Goal: Task Accomplishment & Management: Use online tool/utility

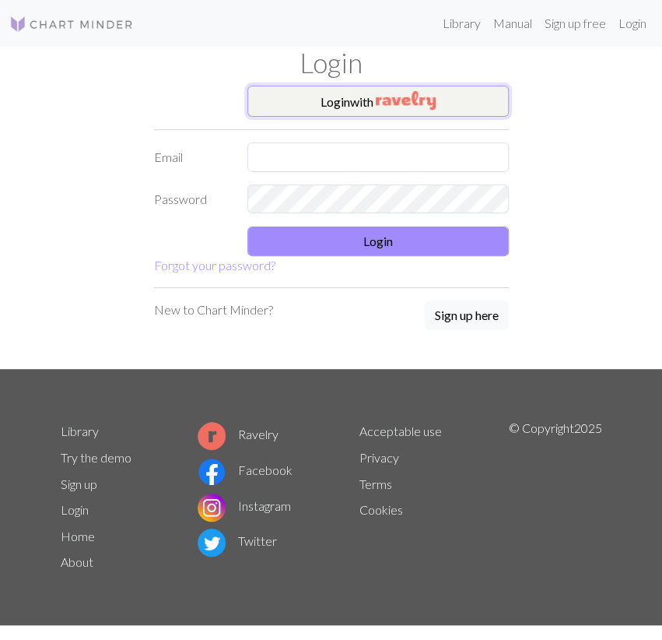
click at [402, 102] on img "button" at bounding box center [406, 100] width 60 height 19
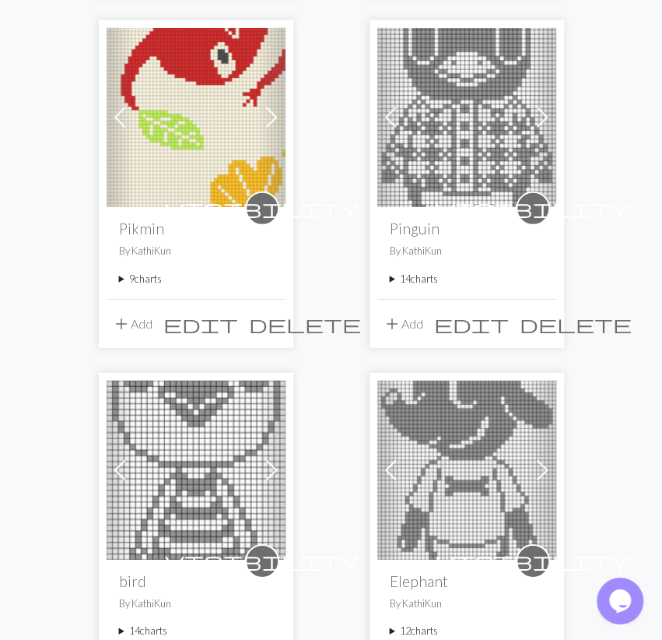
scroll to position [1295, 0]
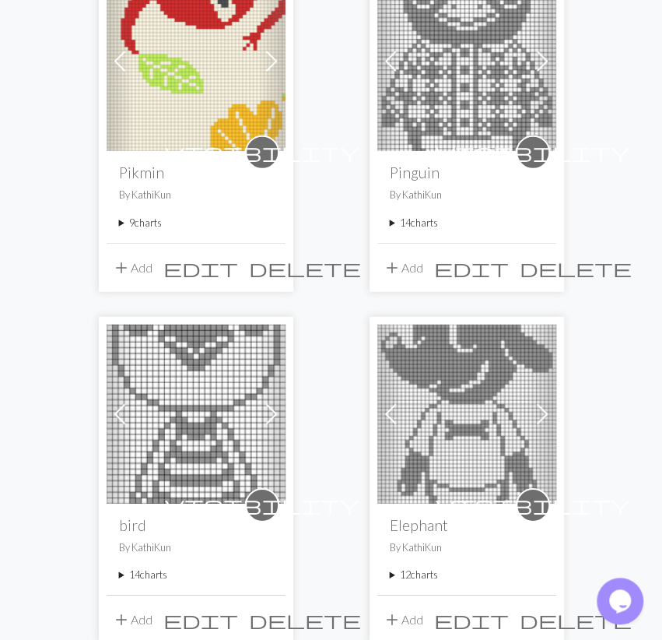
click at [149, 220] on summary "9 charts" at bounding box center [196, 223] width 154 height 15
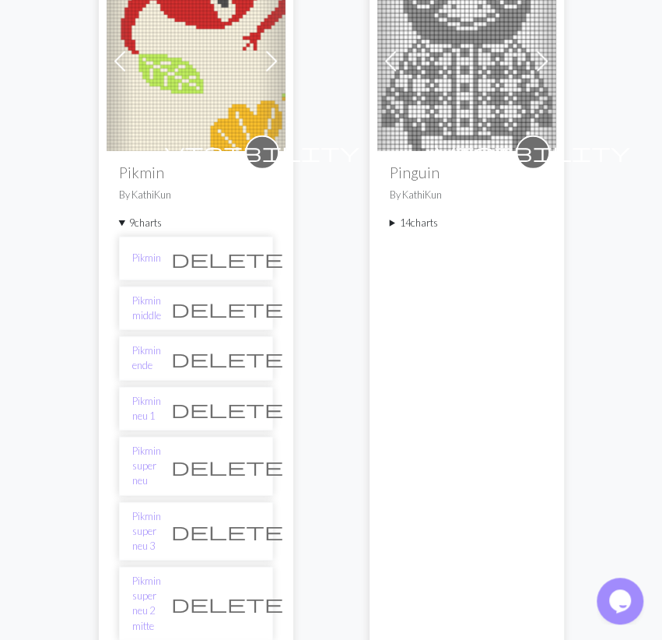
scroll to position [1619, 0]
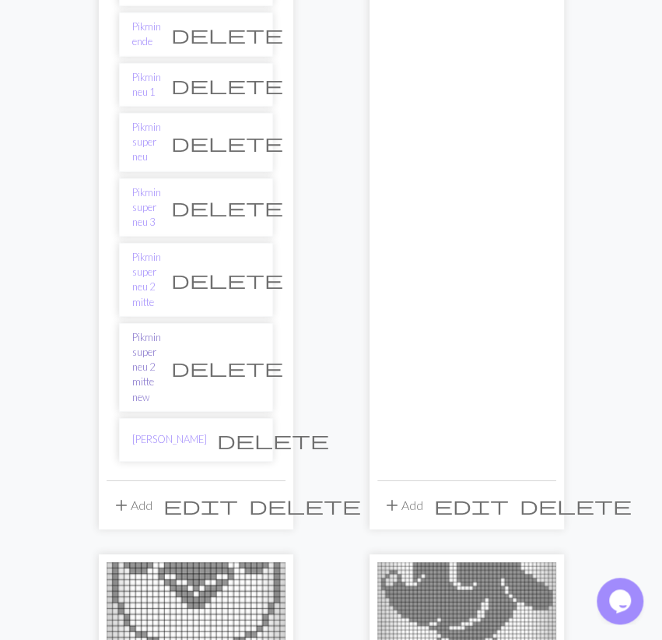
click at [161, 330] on link "Pikmin super neu 2 mitte new" at bounding box center [146, 367] width 29 height 75
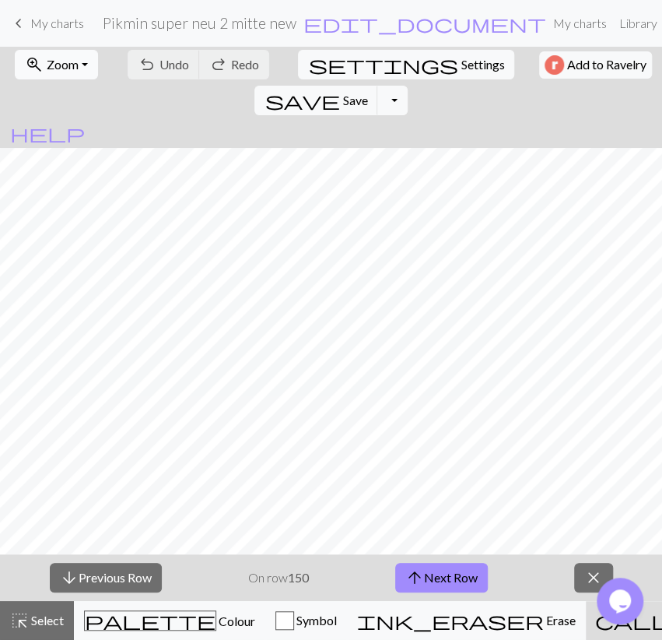
click at [70, 74] on button "zoom_in Zoom Zoom" at bounding box center [56, 65] width 83 height 30
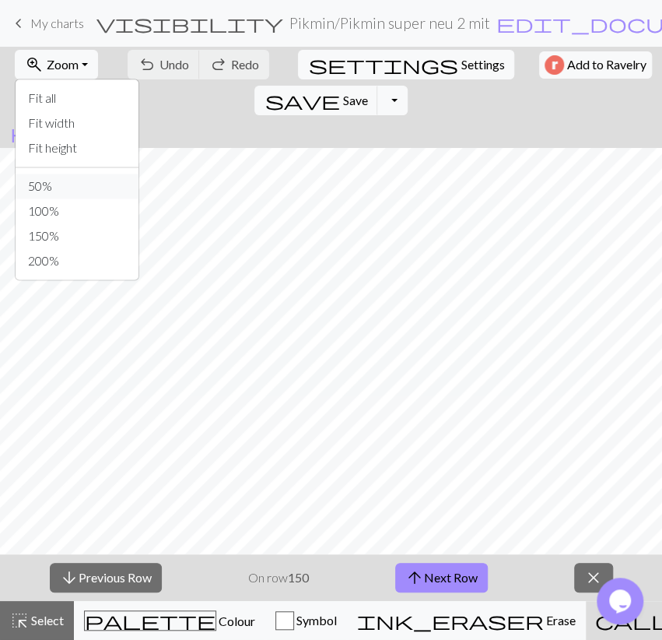
click at [70, 181] on button "50%" at bounding box center [77, 186] width 123 height 25
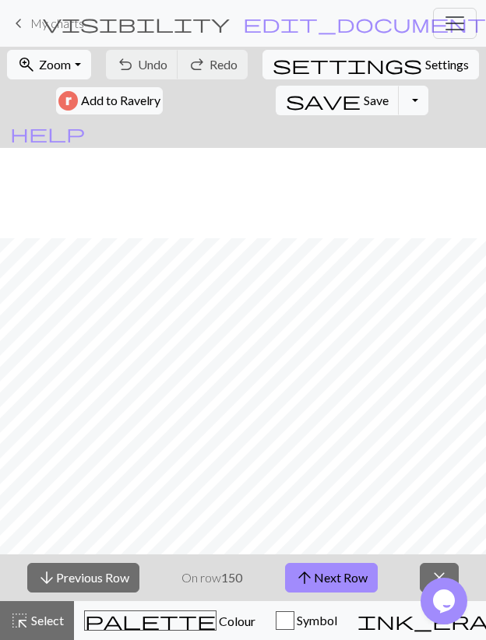
scroll to position [451, 0]
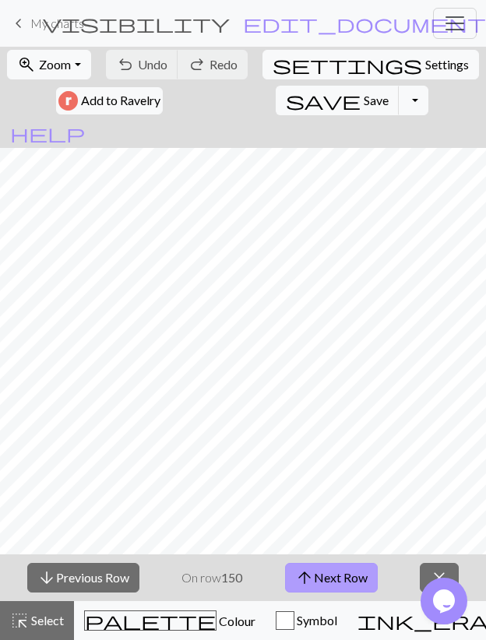
click at [329, 572] on button "arrow_upward Next Row" at bounding box center [331, 578] width 93 height 30
click at [276, 96] on button "save Save Save" at bounding box center [338, 101] width 124 height 30
click at [336, 573] on button "arrow_upward Next Row" at bounding box center [331, 578] width 93 height 30
click at [286, 97] on span "save" at bounding box center [323, 101] width 75 height 22
click at [316, 574] on button "arrow_upward Next Row" at bounding box center [331, 578] width 93 height 30
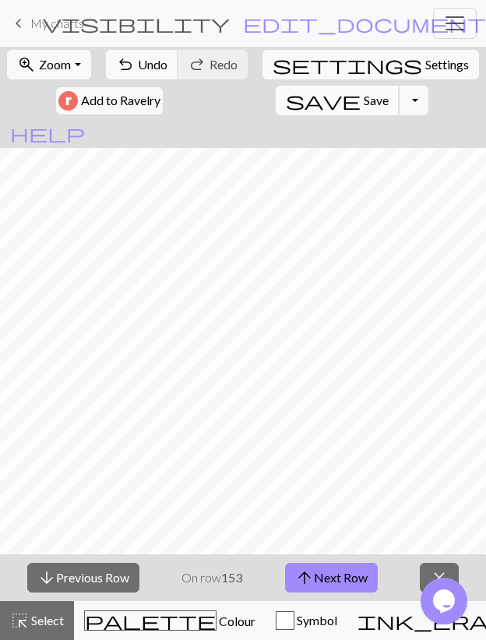
click at [364, 104] on span "Save" at bounding box center [376, 100] width 25 height 15
click at [365, 578] on button "arrow_upward Next Row" at bounding box center [331, 578] width 93 height 30
click at [364, 106] on span "Save" at bounding box center [376, 100] width 25 height 15
click at [363, 570] on button "arrow_upward Next Row" at bounding box center [331, 578] width 93 height 30
click at [364, 94] on span "Save" at bounding box center [376, 100] width 25 height 15
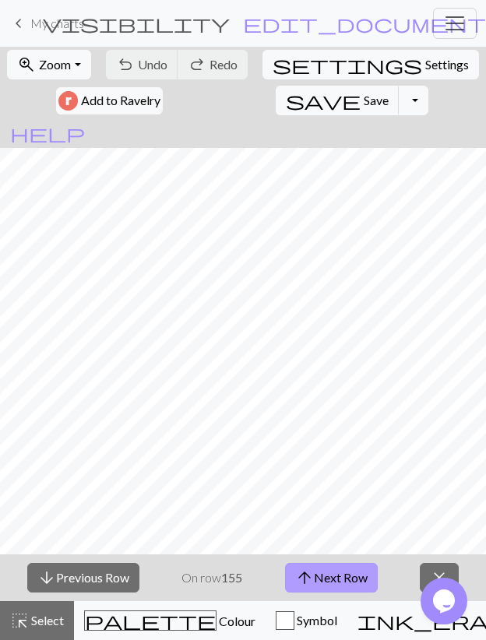
click at [334, 581] on button "arrow_upward Next Row" at bounding box center [331, 578] width 93 height 30
click at [276, 107] on button "save Save Save" at bounding box center [338, 101] width 124 height 30
click at [327, 571] on button "arrow_upward Next Row" at bounding box center [331, 578] width 93 height 30
click at [350, 578] on button "arrow_upward Next Row" at bounding box center [331, 578] width 93 height 30
click at [276, 88] on button "save Save Save" at bounding box center [338, 101] width 124 height 30
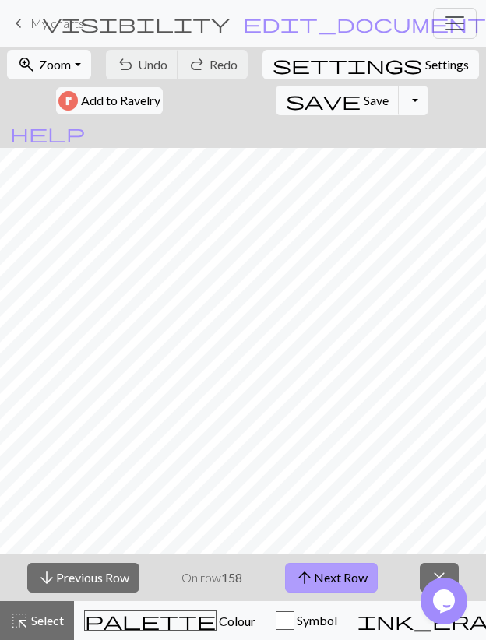
click at [364, 577] on button "arrow_upward Next Row" at bounding box center [331, 578] width 93 height 30
click at [364, 96] on span "Save" at bounding box center [376, 100] width 25 height 15
click at [362, 577] on button "arrow_upward Next Row" at bounding box center [331, 578] width 93 height 30
click at [364, 97] on span "Save" at bounding box center [376, 100] width 25 height 15
click at [325, 574] on button "arrow_upward Next Row" at bounding box center [331, 578] width 93 height 30
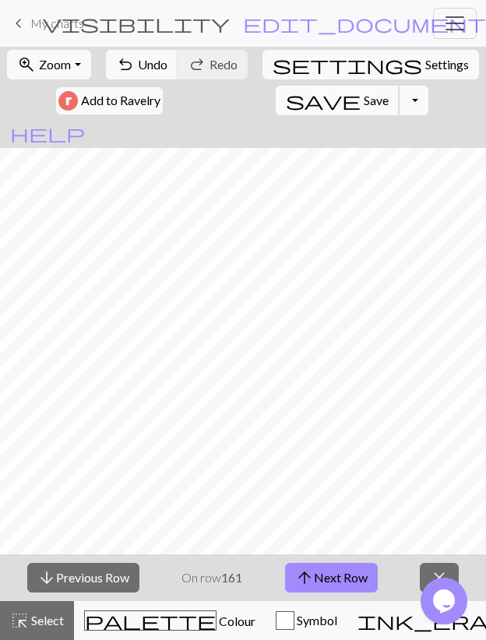
click at [276, 104] on button "save Save Save" at bounding box center [338, 101] width 124 height 30
click at [359, 585] on button "arrow_upward Next Row" at bounding box center [331, 578] width 93 height 30
click at [286, 96] on span "save" at bounding box center [323, 101] width 75 height 22
click at [365, 576] on button "arrow_upward Next Row" at bounding box center [331, 578] width 93 height 30
click at [276, 109] on button "save Save Save" at bounding box center [338, 101] width 124 height 30
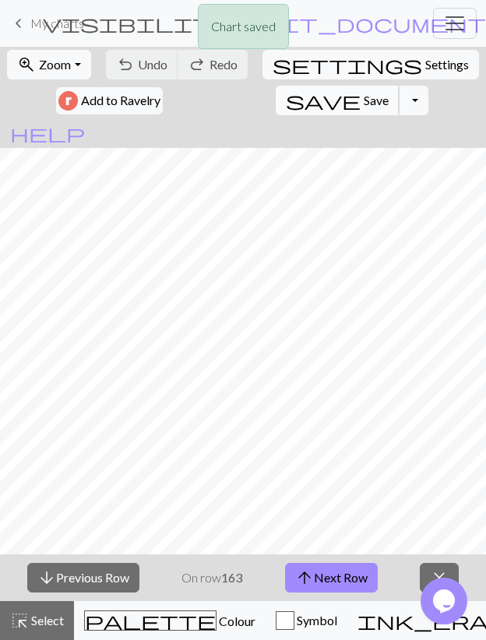
click at [276, 109] on button "save Save Save" at bounding box center [338, 101] width 124 height 30
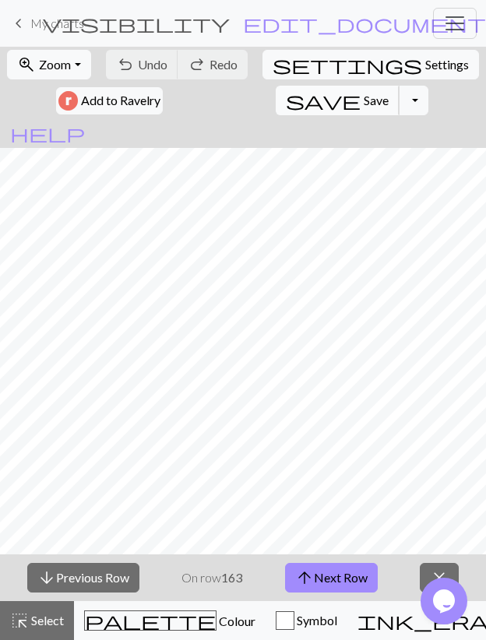
click at [240, 109] on body "This website uses cookies to ensure you get the best experience on our website.…" at bounding box center [243, 320] width 486 height 640
click at [347, 571] on button "arrow_upward Next Row" at bounding box center [331, 578] width 93 height 30
click at [364, 97] on span "Save" at bounding box center [376, 100] width 25 height 15
click at [333, 572] on button "arrow_upward Next Row" at bounding box center [331, 578] width 93 height 30
click at [286, 97] on span "save" at bounding box center [323, 101] width 75 height 22
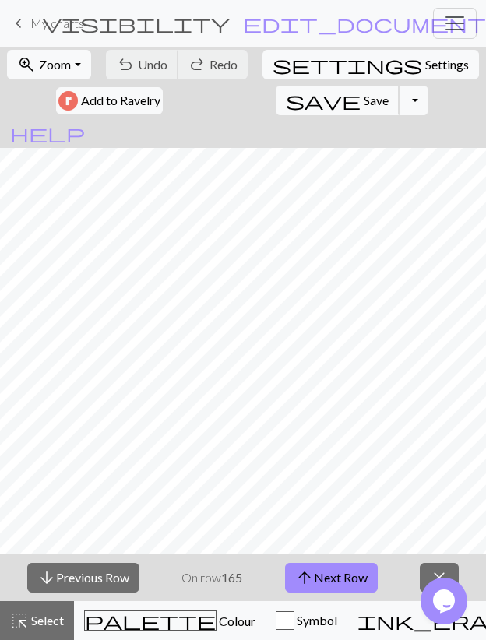
scroll to position [271, 0]
click at [326, 571] on button "arrow_upward Next Row" at bounding box center [331, 578] width 93 height 30
click at [335, 581] on button "arrow_upward Next Row" at bounding box center [331, 578] width 93 height 30
click at [364, 104] on span "Save" at bounding box center [376, 100] width 25 height 15
click at [324, 581] on button "arrow_upward Next Row" at bounding box center [331, 578] width 93 height 30
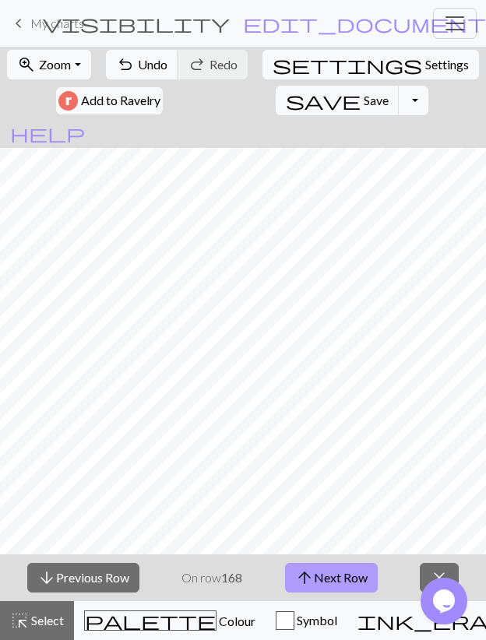
click at [306, 569] on span "arrow_upward" at bounding box center [304, 578] width 19 height 22
click at [286, 94] on span "save" at bounding box center [323, 101] width 75 height 22
click at [319, 571] on button "arrow_upward Next Row" at bounding box center [331, 578] width 93 height 30
click at [276, 91] on button "save Save Save" at bounding box center [338, 101] width 124 height 30
click at [349, 585] on button "arrow_upward Next Row" at bounding box center [331, 578] width 93 height 30
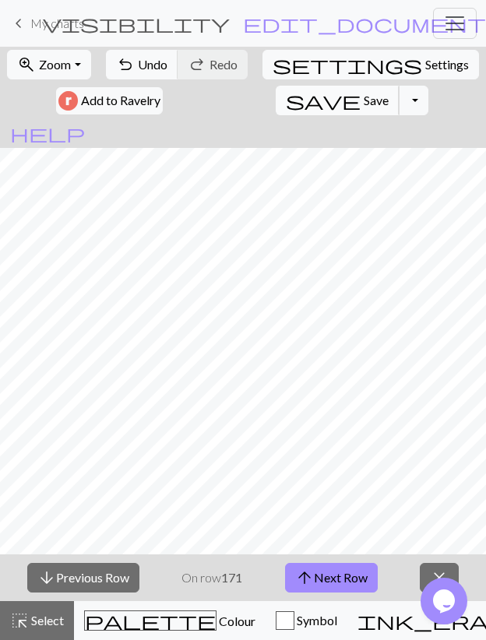
click at [364, 105] on span "Save" at bounding box center [376, 100] width 25 height 15
click at [307, 577] on span "arrow_upward" at bounding box center [304, 578] width 19 height 22
click at [364, 103] on span "Save" at bounding box center [376, 100] width 25 height 15
click at [323, 572] on button "arrow_upward Next Row" at bounding box center [331, 578] width 93 height 30
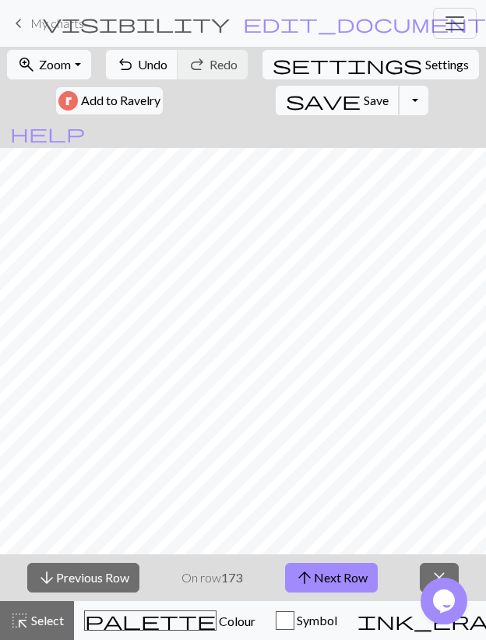
click at [276, 87] on button "save Save Save" at bounding box center [338, 101] width 124 height 30
click at [297, 569] on span "arrow_upward" at bounding box center [304, 578] width 19 height 22
click at [343, 577] on button "arrow_upward Next Row" at bounding box center [331, 578] width 93 height 30
click at [276, 90] on button "save Save Save" at bounding box center [338, 101] width 124 height 30
click at [325, 585] on button "arrow_upward Next Row" at bounding box center [331, 578] width 93 height 30
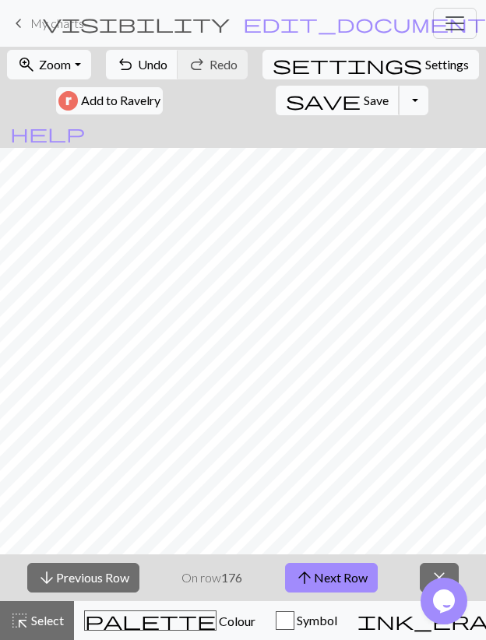
click at [364, 102] on span "Save" at bounding box center [376, 100] width 25 height 15
click at [322, 579] on button "arrow_upward Next Row" at bounding box center [331, 578] width 93 height 30
click at [286, 94] on span "save" at bounding box center [323, 101] width 75 height 22
click at [352, 578] on button "arrow_upward Next Row" at bounding box center [331, 578] width 93 height 30
click at [364, 107] on span "Save" at bounding box center [376, 100] width 25 height 15
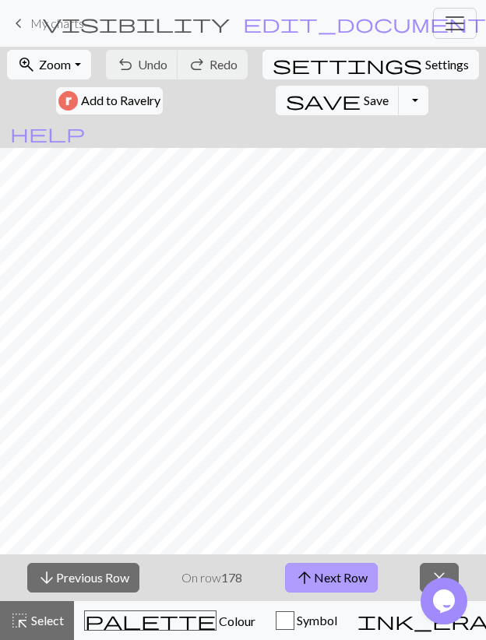
click at [322, 577] on button "arrow_upward Next Row" at bounding box center [331, 578] width 93 height 30
click at [276, 100] on button "save Save Save" at bounding box center [338, 101] width 124 height 30
click at [341, 583] on button "arrow_upward Next Row" at bounding box center [331, 578] width 93 height 30
click at [364, 105] on span "Save" at bounding box center [376, 100] width 25 height 15
